Goal: Obtain resource: Obtain resource

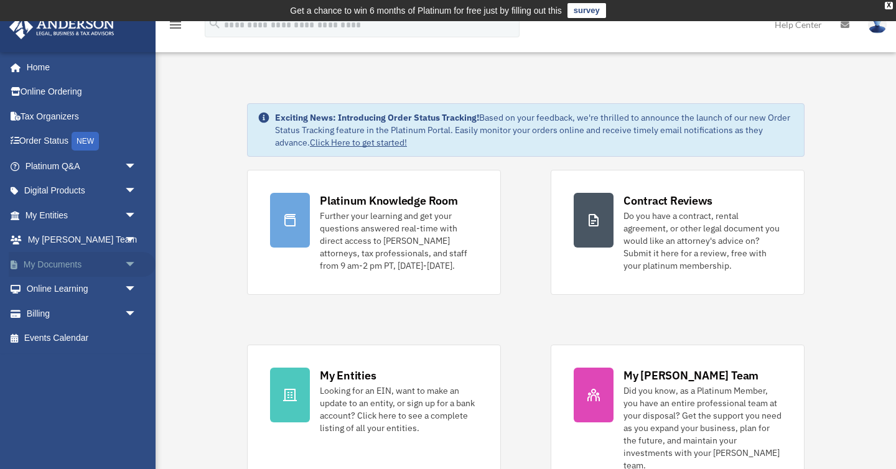
scroll to position [14, 0]
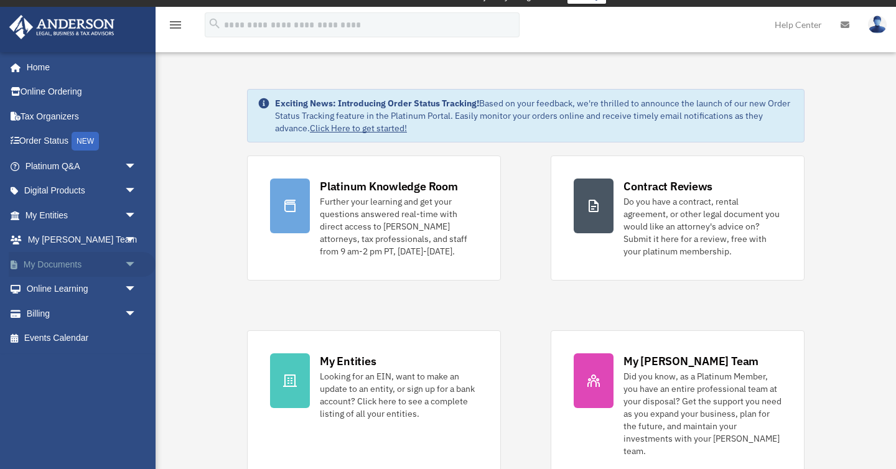
click at [124, 261] on span "arrow_drop_down" at bounding box center [136, 265] width 25 height 26
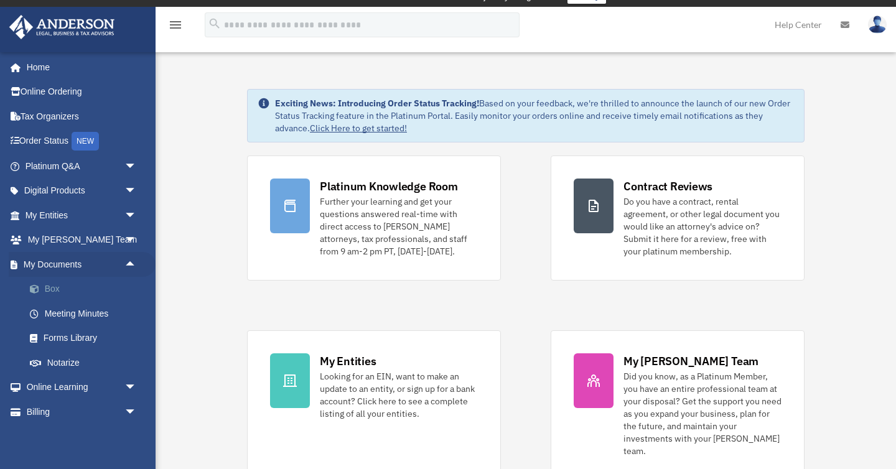
click at [59, 290] on link "Box" at bounding box center [86, 289] width 138 height 25
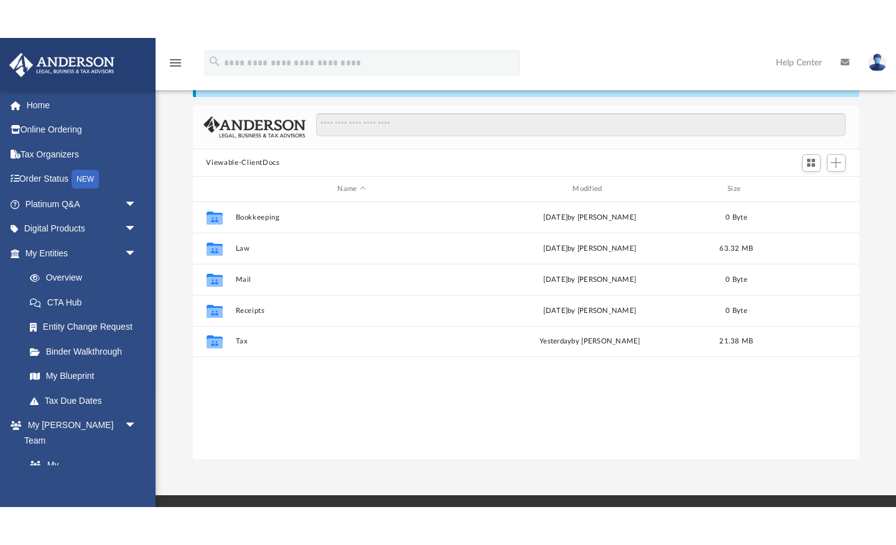
scroll to position [75, 0]
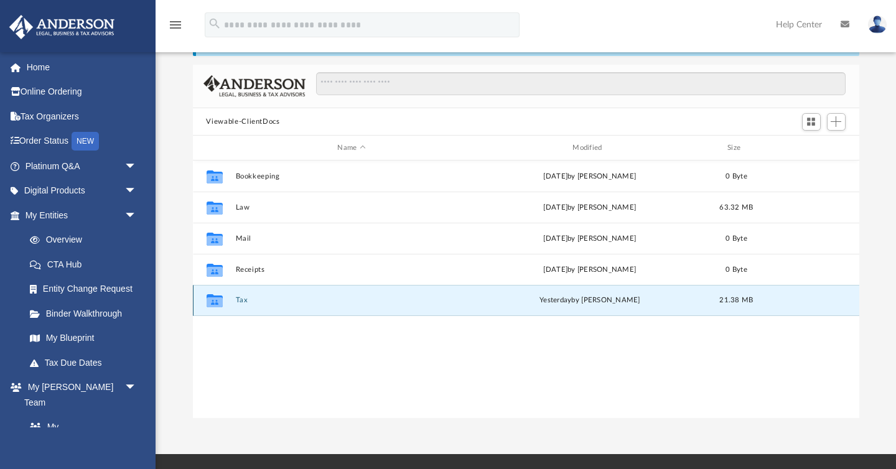
click at [241, 302] on button "Tax" at bounding box center [351, 301] width 233 height 8
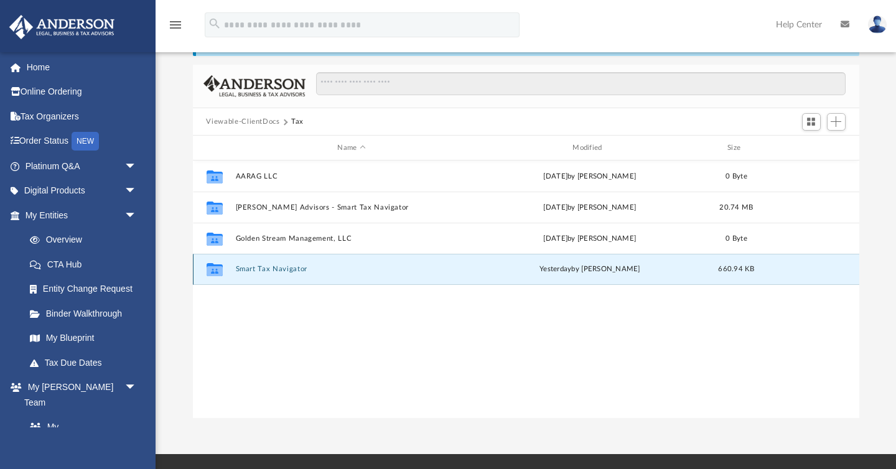
click at [284, 271] on button "Smart Tax Navigator" at bounding box center [351, 270] width 233 height 8
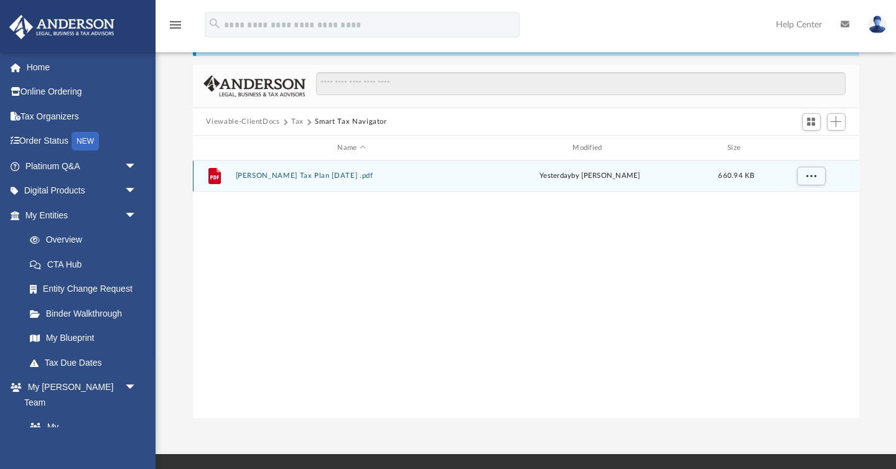
click at [354, 175] on button "[PERSON_NAME] Tax Plan [DATE] .pdf" at bounding box center [351, 176] width 233 height 8
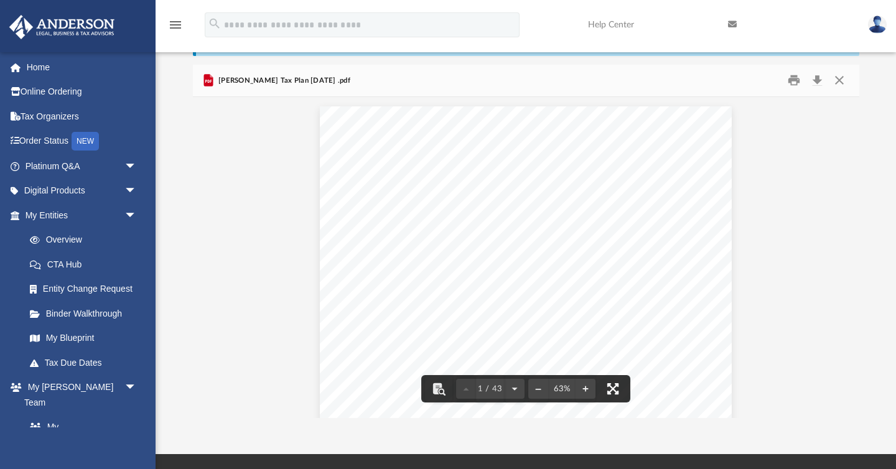
click at [618, 396] on button "File preview" at bounding box center [612, 388] width 27 height 27
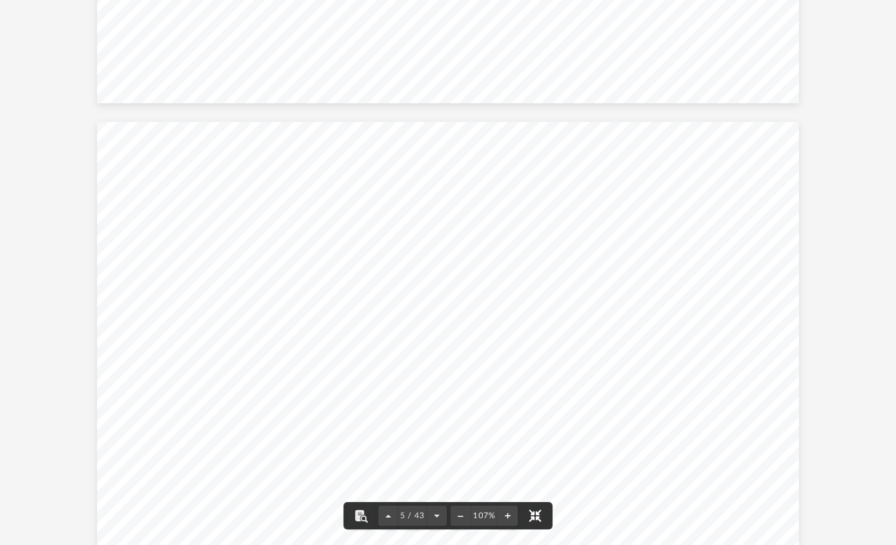
scroll to position [2147, 0]
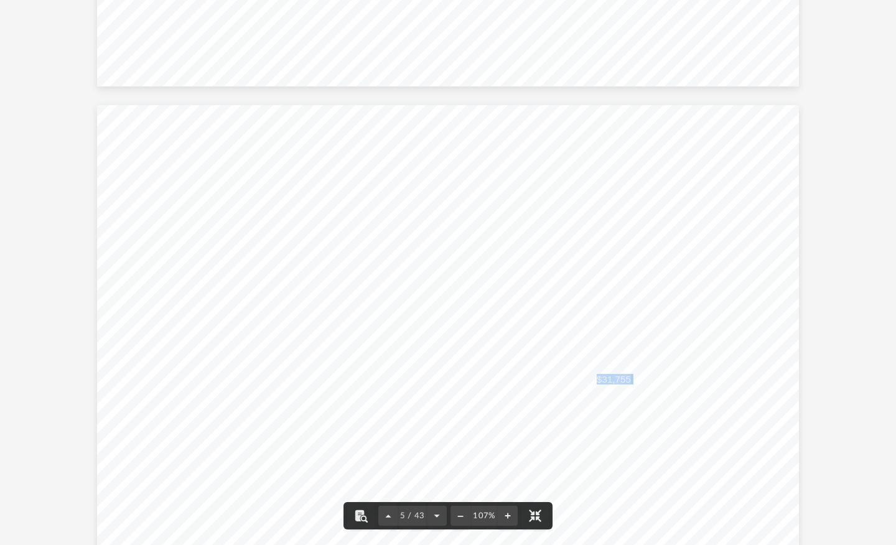
drag, startPoint x: 597, startPoint y: 380, endPoint x: 633, endPoint y: 380, distance: 35.5
click at [633, 380] on div "Tax Savings Recommendations Here are your estimated tax savings presented at th…" at bounding box center [447, 376] width 701 height 542
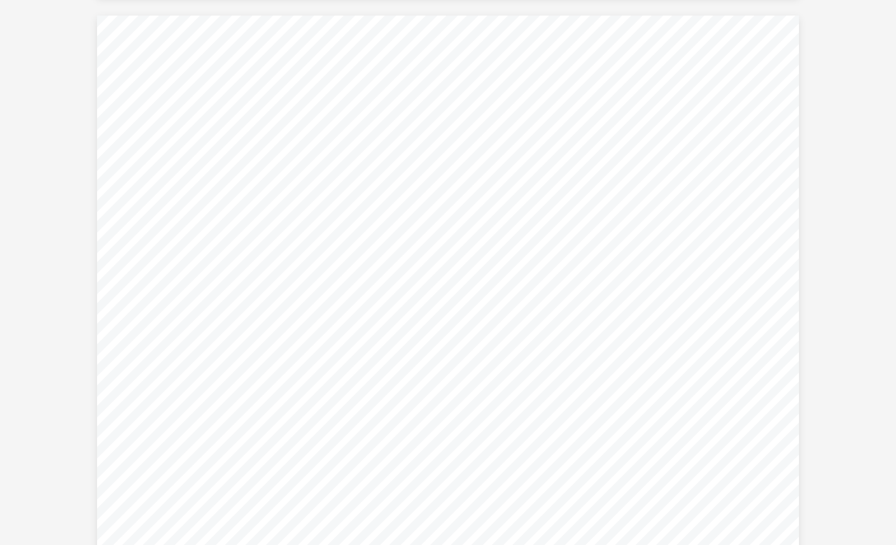
scroll to position [10082, 0]
click at [602, 390] on div "Strategy 2025 Solo 401(k) (Individual) Step 1: Taxpayer - Eligiblity for catch …" at bounding box center [447, 290] width 701 height 542
